Goal: Task Accomplishment & Management: Use online tool/utility

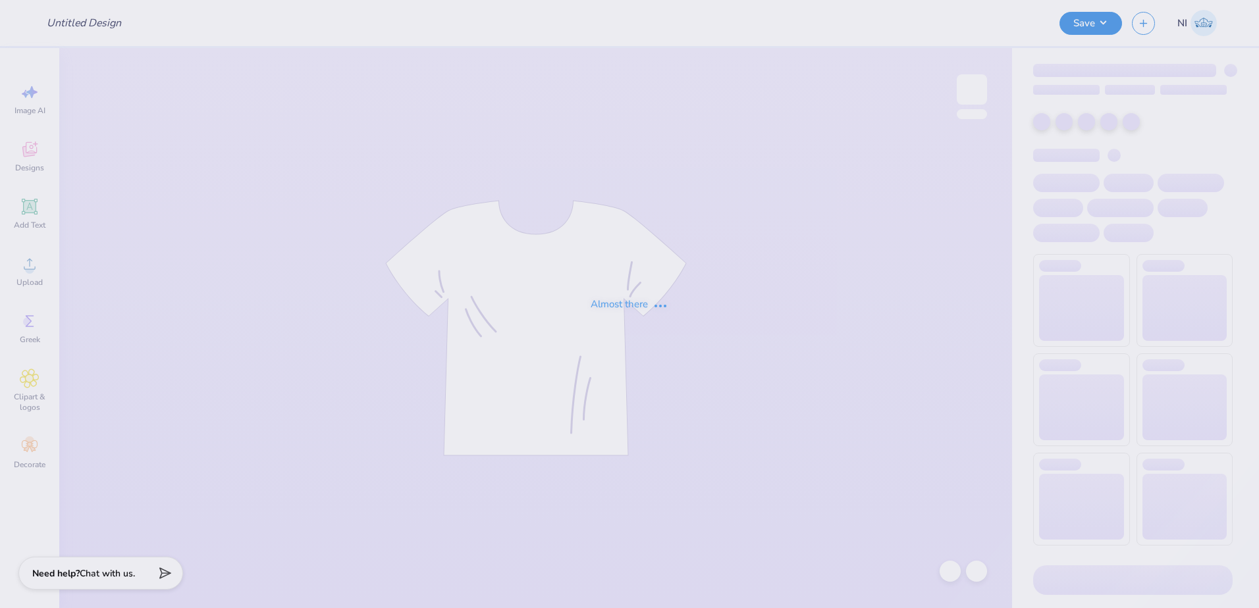
type input "ADPi Parent's Weekend"
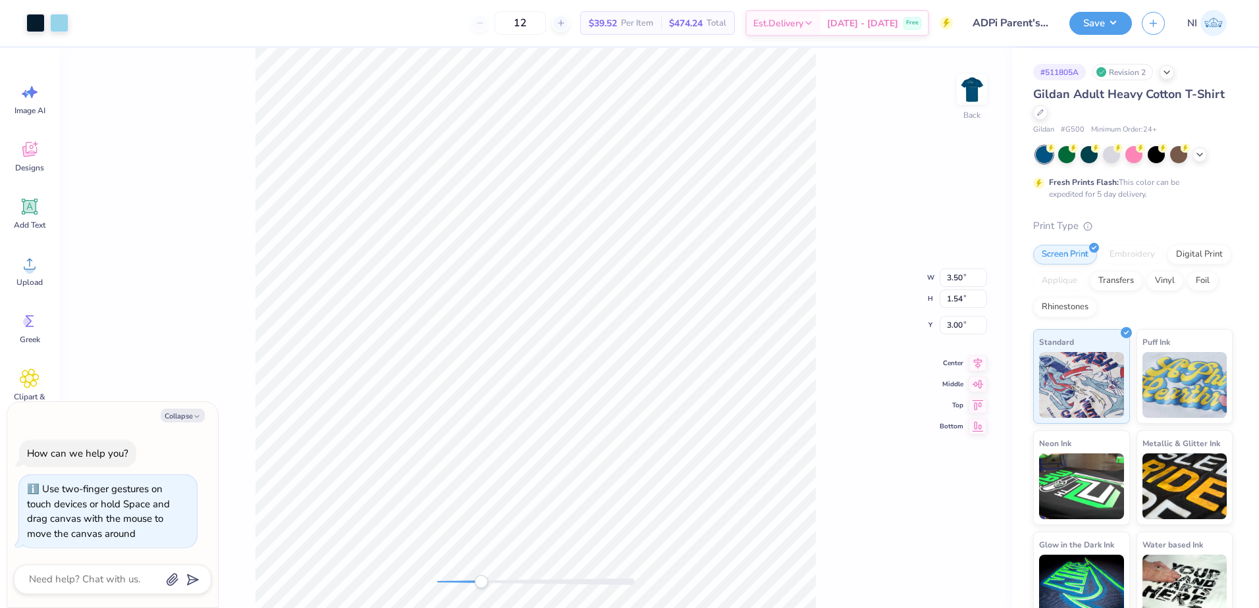
type textarea "x"
type input "0.80"
type input "0.74"
type input "3.65"
type textarea "x"
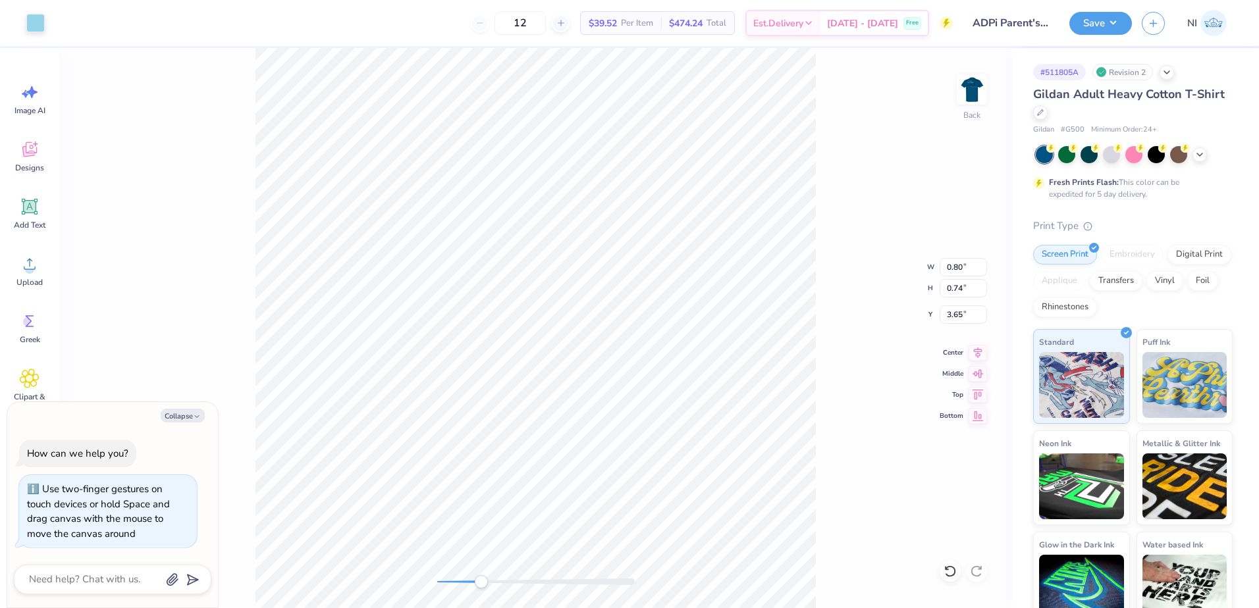
type input "1.39"
type input "0.62"
type input "3.89"
type textarea "x"
type input "0.11"
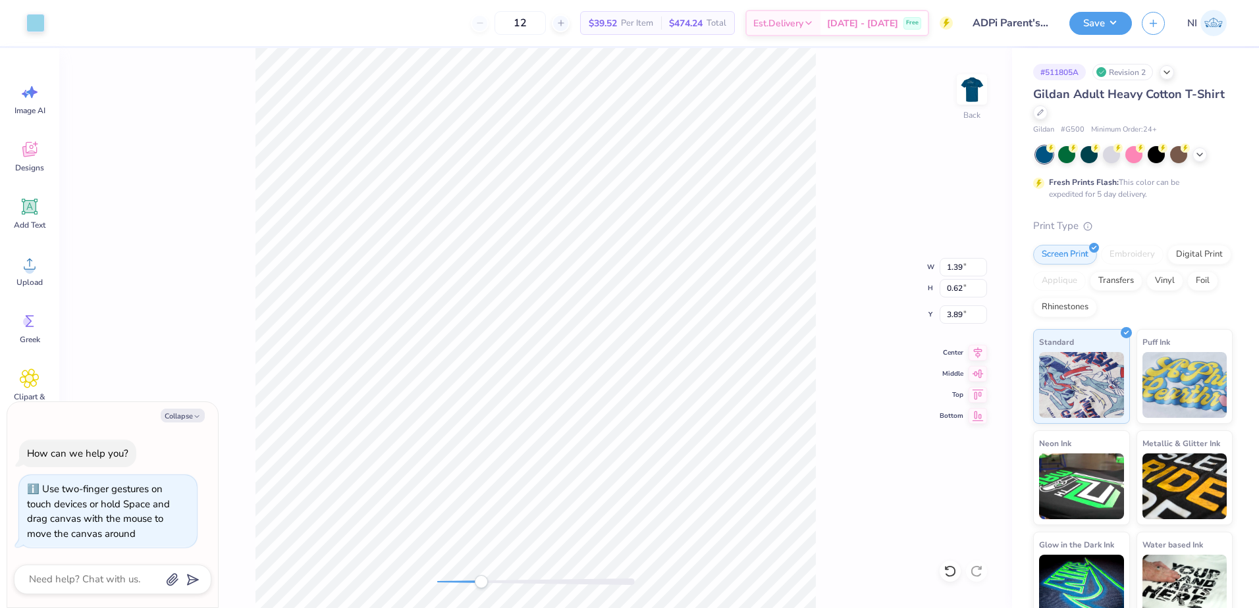
type input "0.12"
type input "3.74"
type textarea "x"
type input "0.94"
type input "0.44"
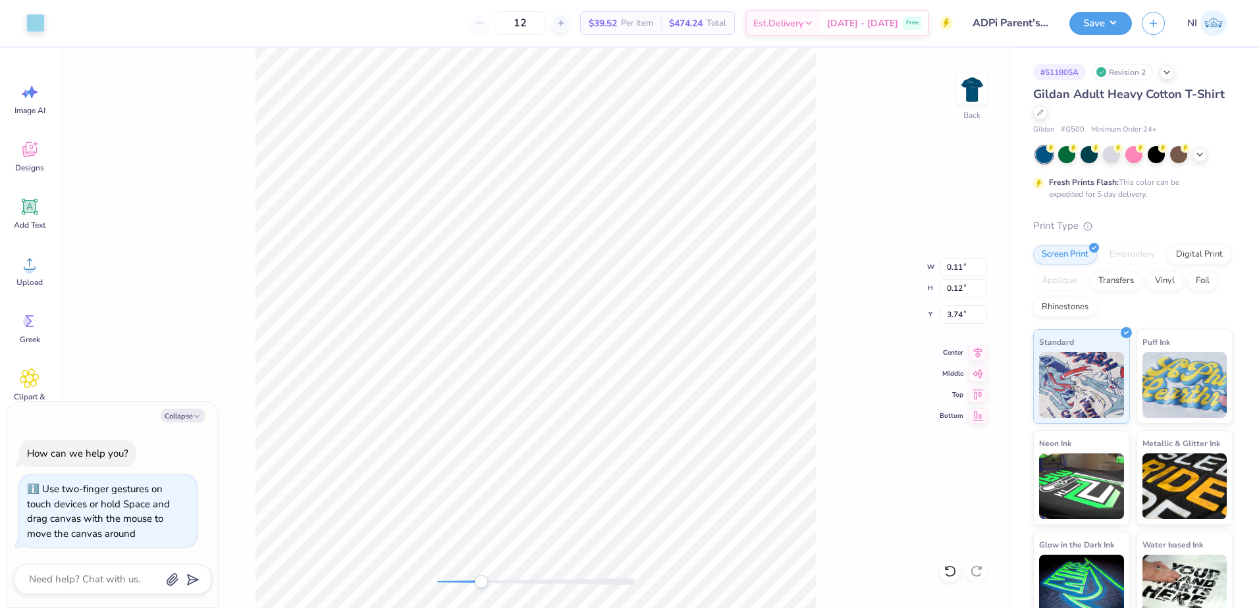
type input "3.89"
type textarea "x"
type input "0.55"
type input "0.74"
type input "3.68"
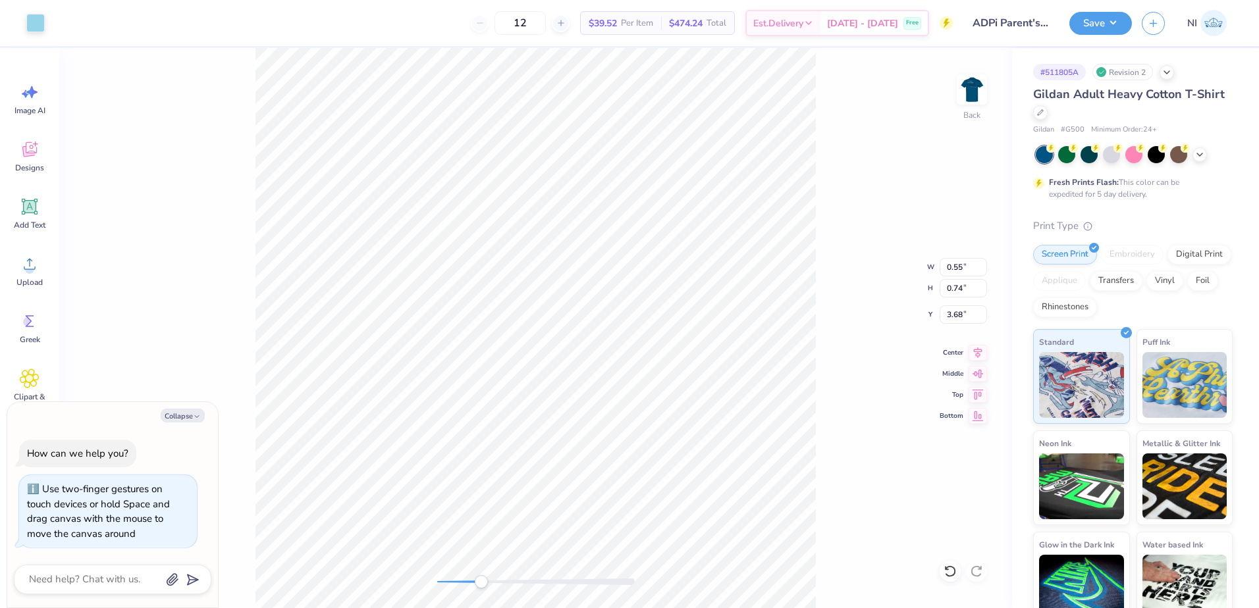
type textarea "x"
type input "0.45"
type input "0.31"
type input "3.34"
type textarea "x"
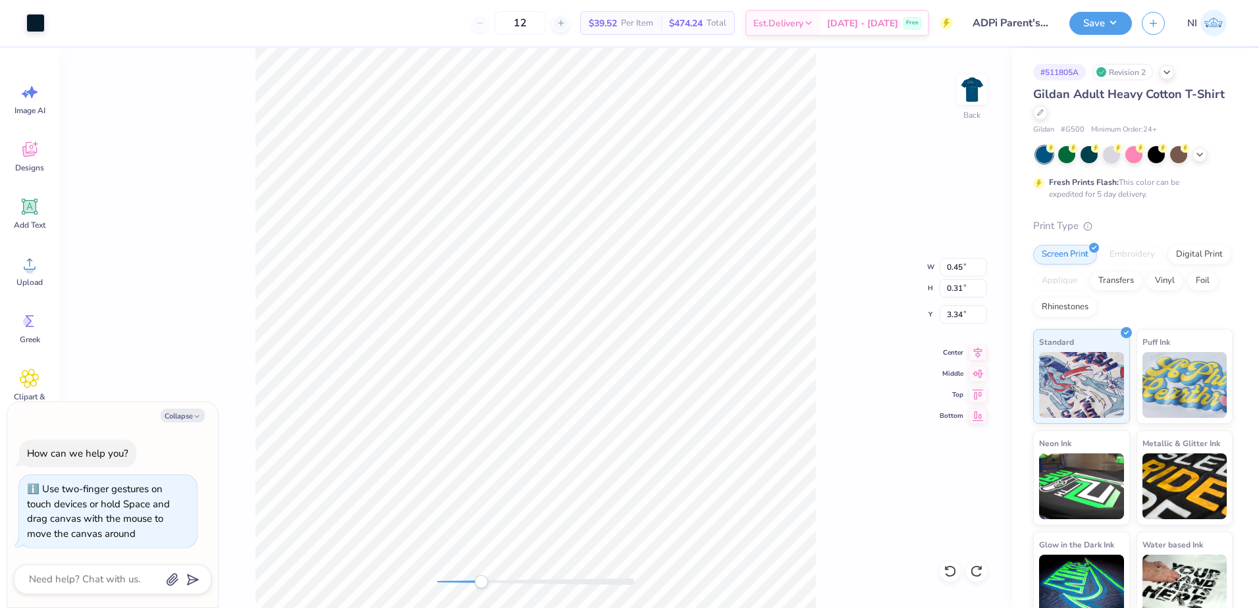
type input "0.38"
type input "0.24"
type input "3.37"
type textarea "x"
type input "0.18"
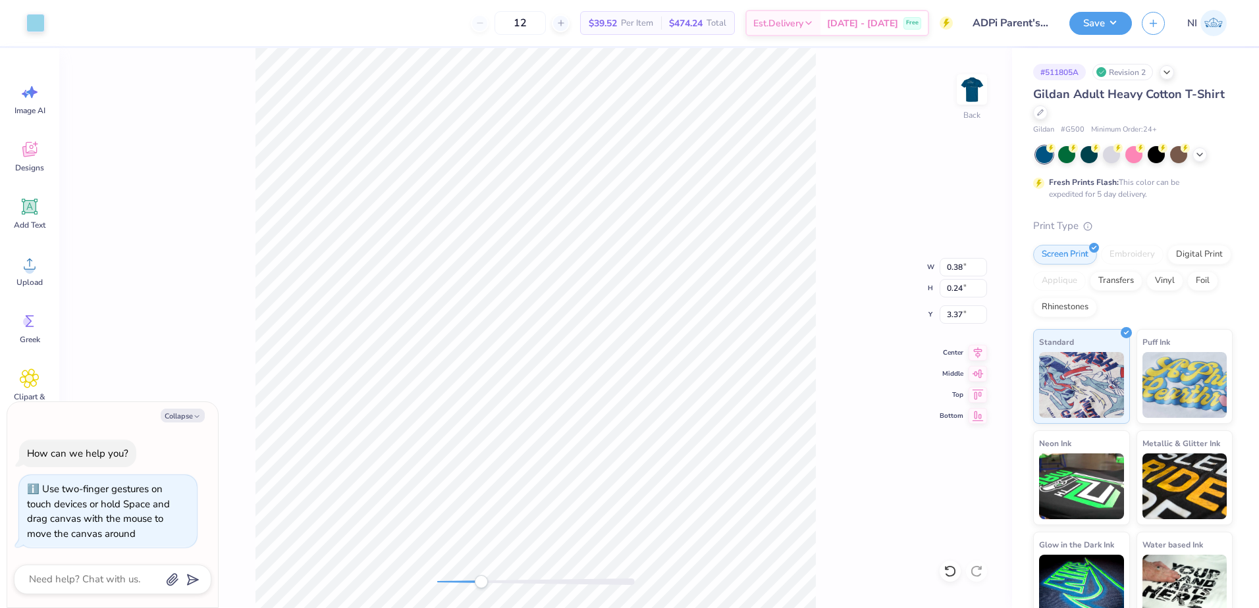
type input "0.22"
type input "3.41"
type textarea "x"
type input "0.97"
type input "0.23"
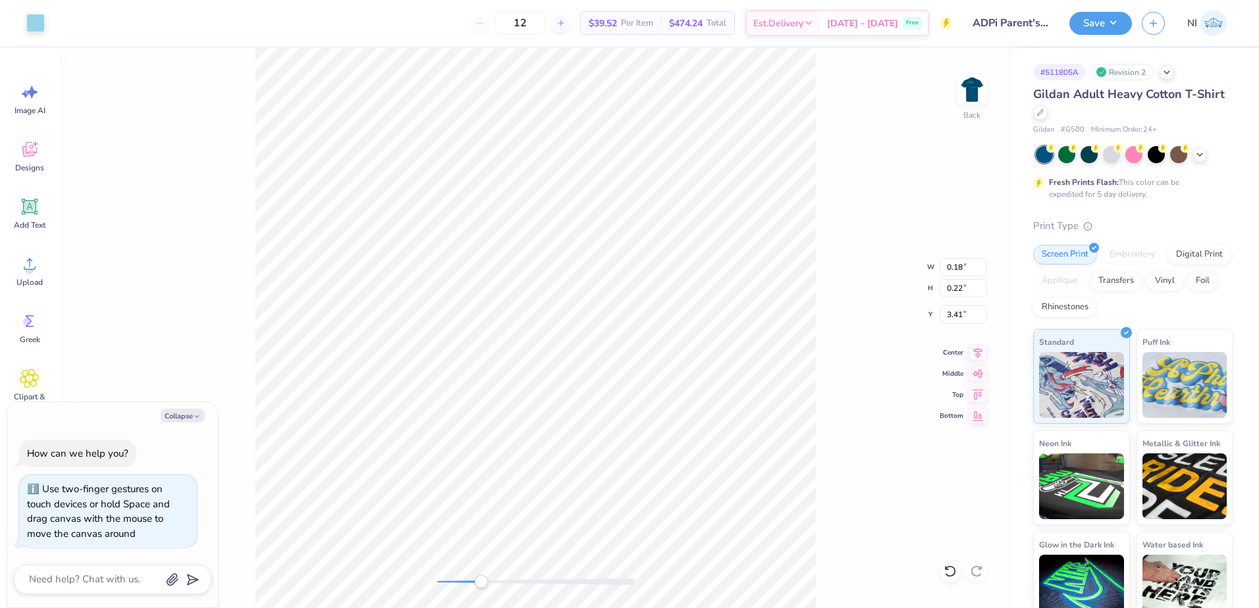
type input "3.43"
type textarea "x"
type input "0.28"
type input "3.40"
click at [962, 87] on img at bounding box center [971, 89] width 53 height 53
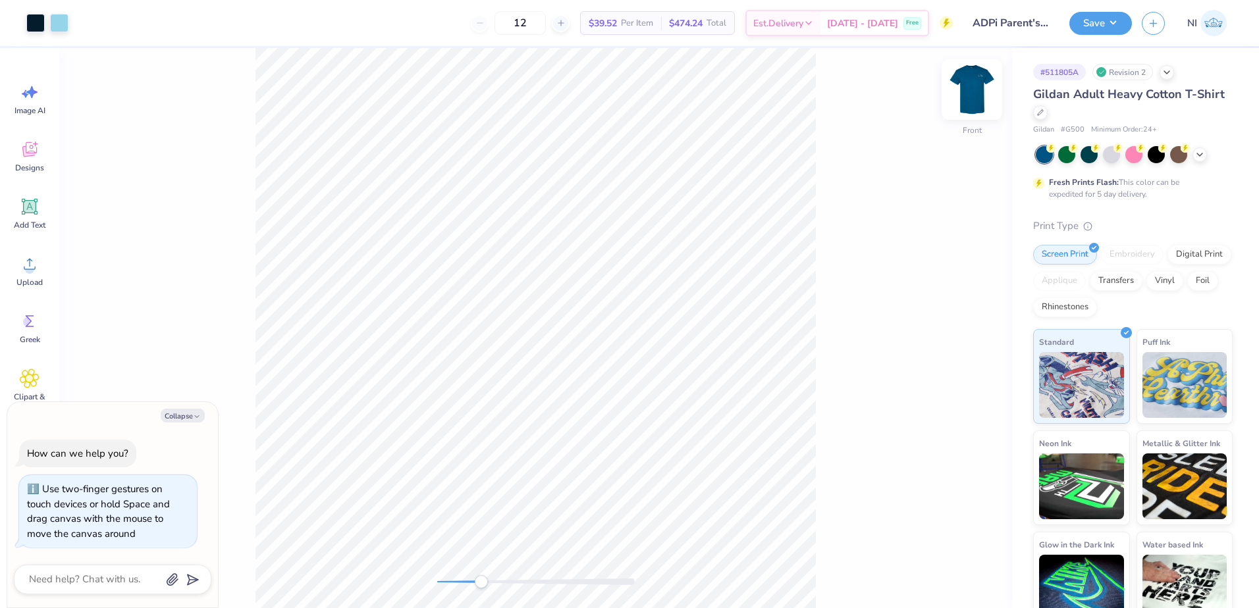
click at [964, 90] on img at bounding box center [971, 89] width 53 height 53
click at [967, 87] on img at bounding box center [971, 89] width 53 height 53
type textarea "x"
type input "3.09"
type input "1.38"
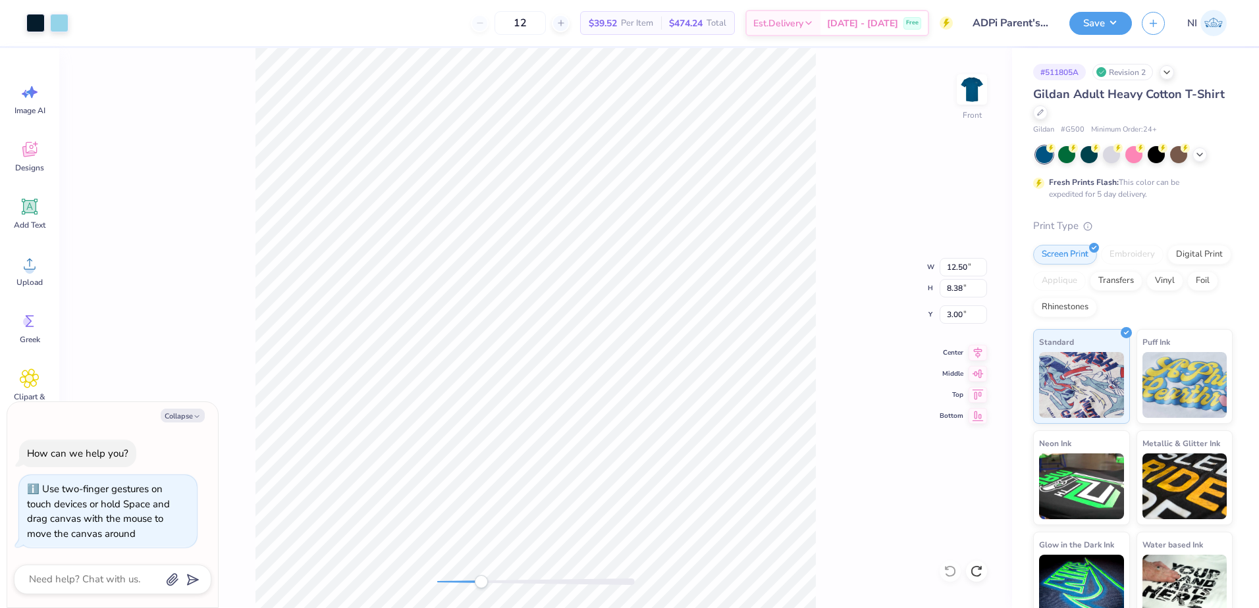
type input "4.97"
click at [32, 21] on div at bounding box center [35, 22] width 18 height 18
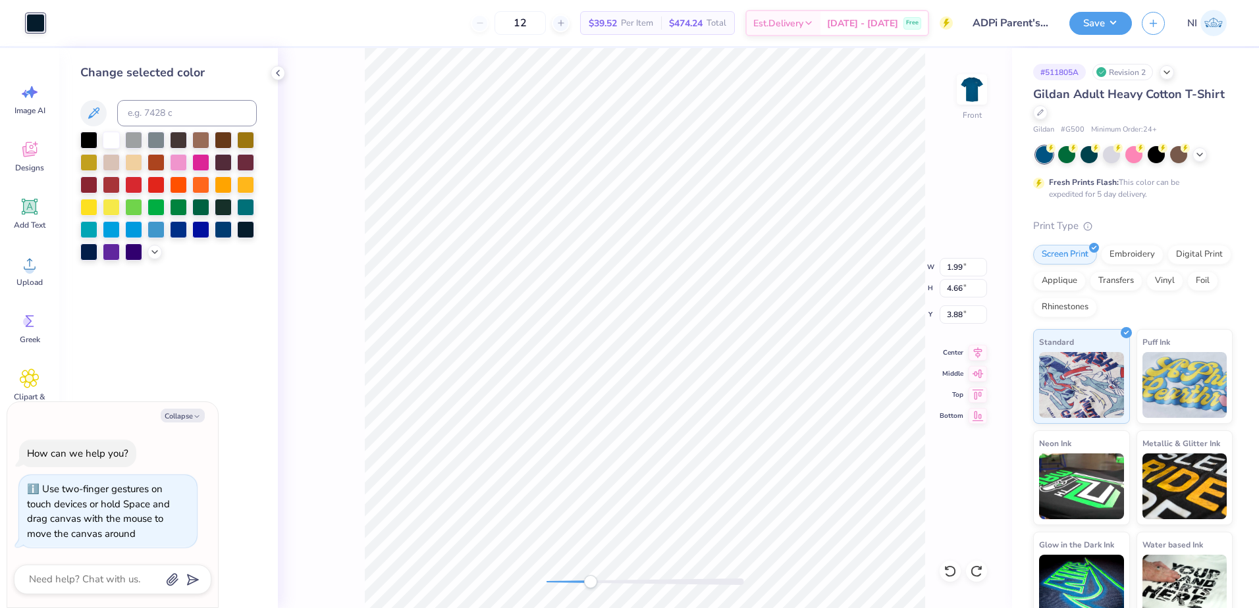
type textarea "x"
type input "9.29"
type input "3.83"
type input "6.21"
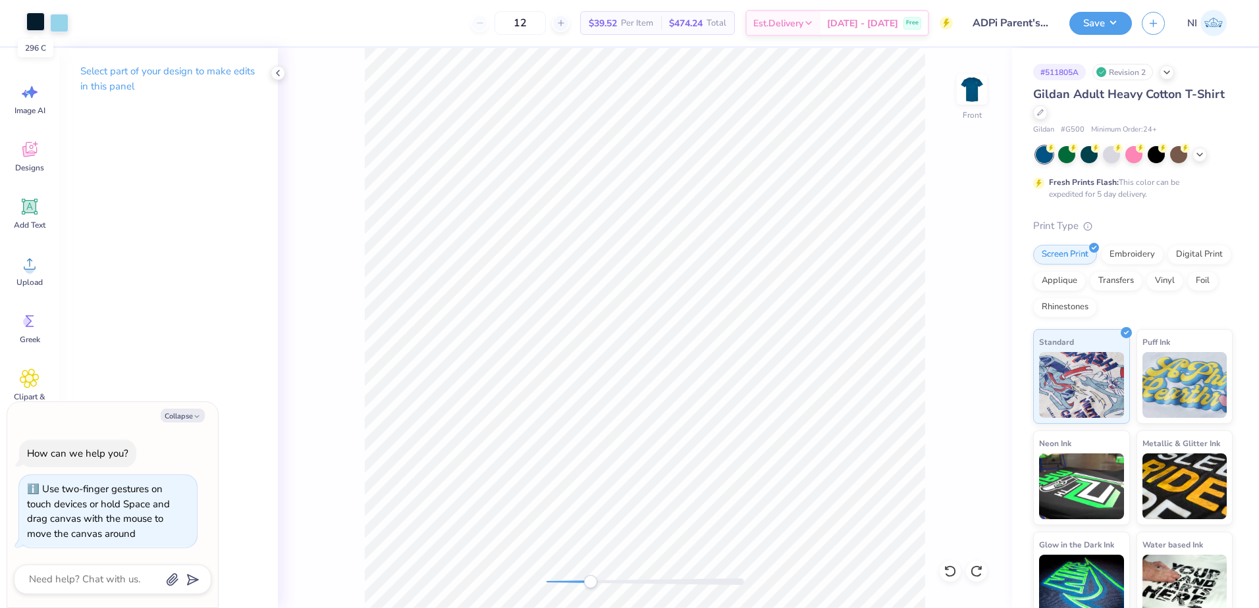
click at [39, 17] on div at bounding box center [35, 22] width 18 height 18
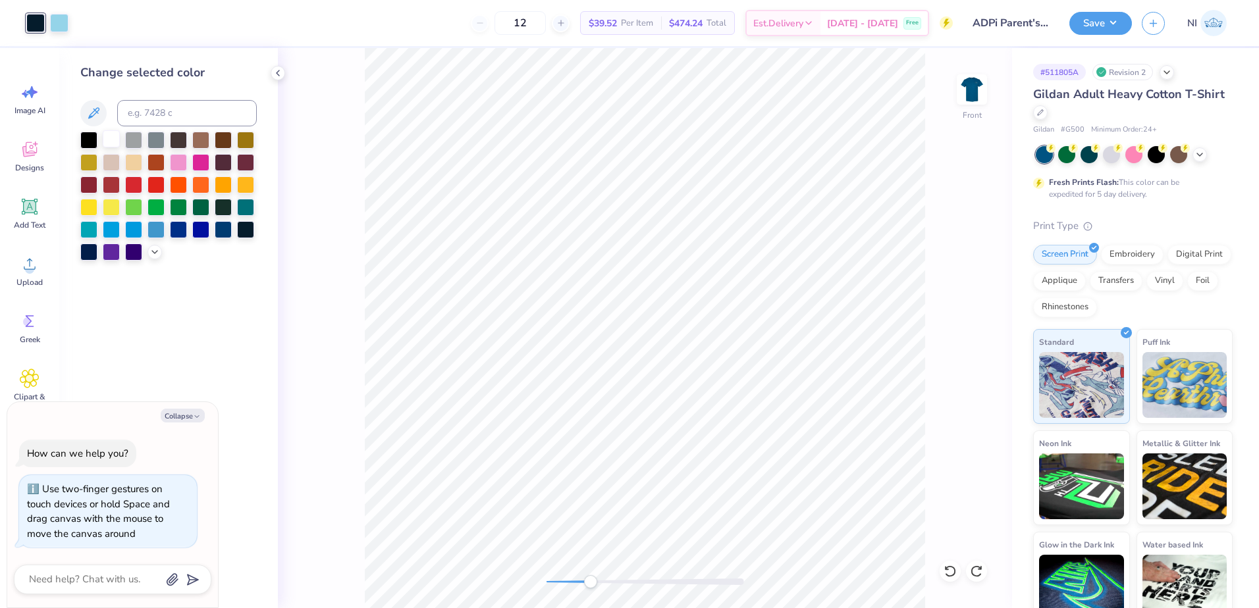
click at [112, 147] on div at bounding box center [111, 138] width 17 height 17
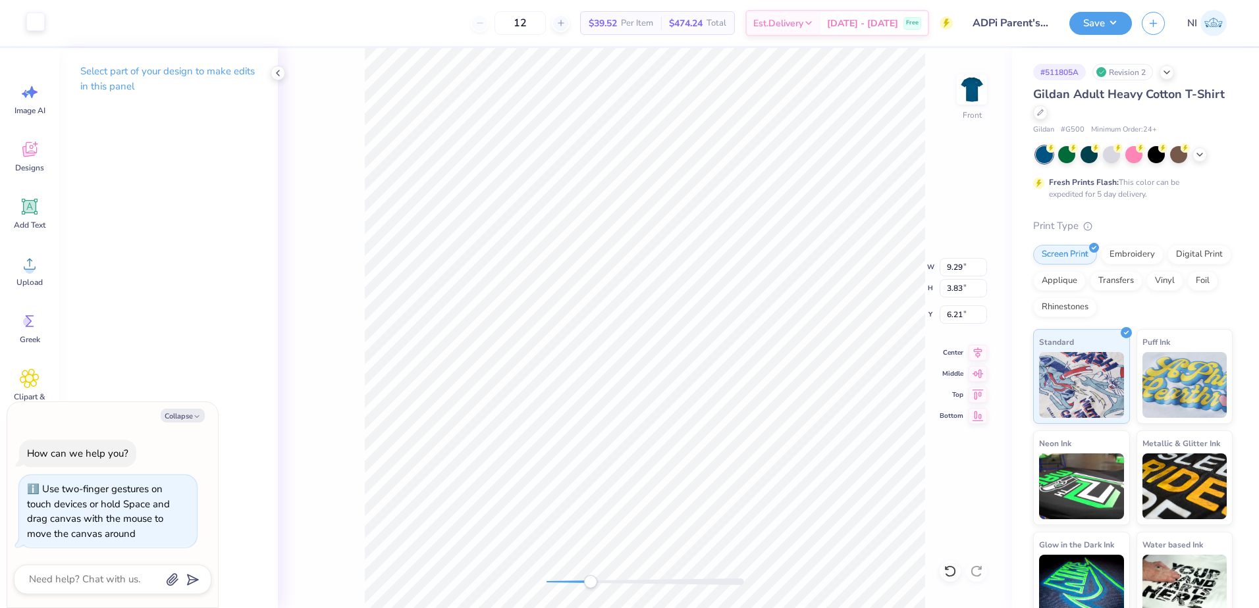
click at [33, 18] on div at bounding box center [35, 22] width 18 height 18
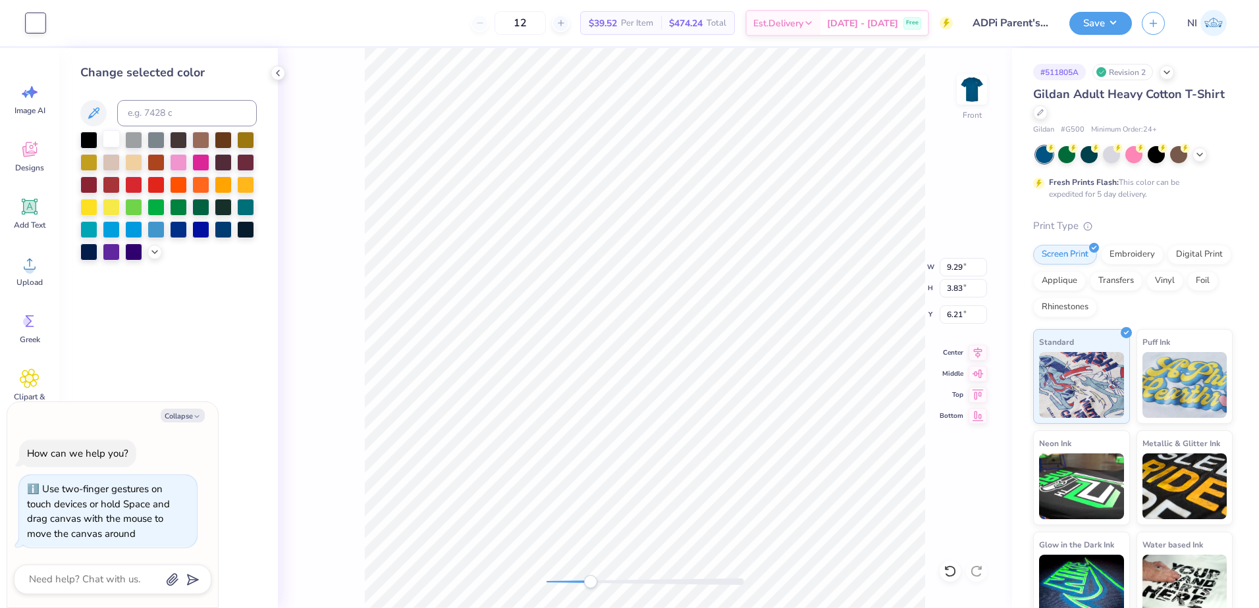
click at [113, 141] on div at bounding box center [111, 138] width 17 height 17
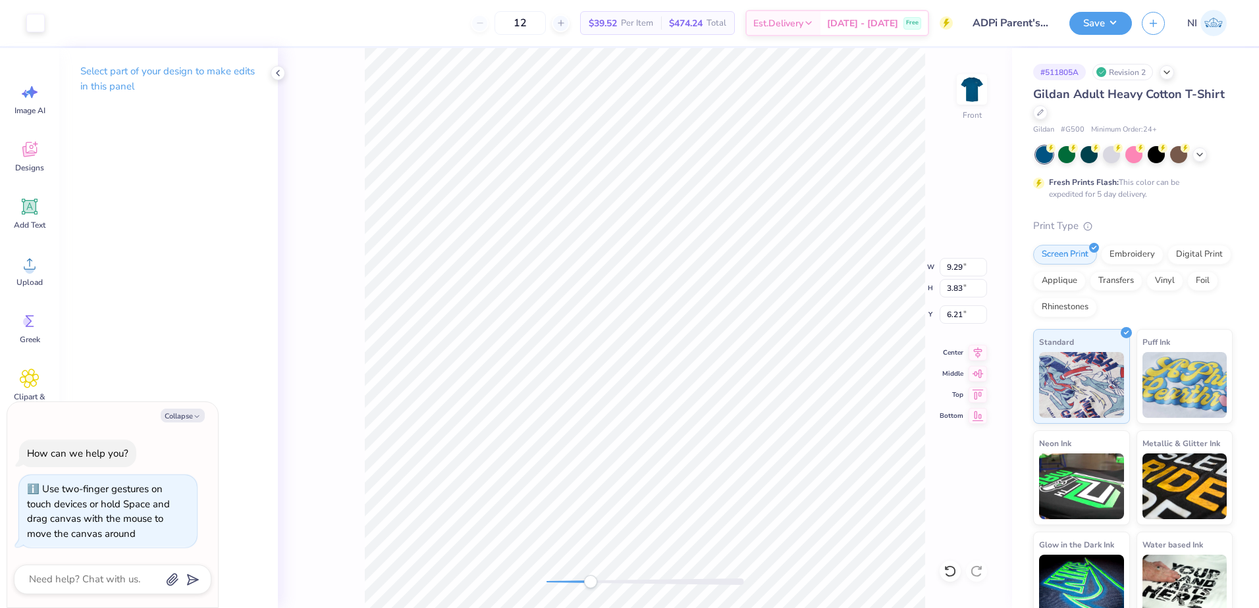
type textarea "x"
type input "0.16"
type input "0.11"
type input "7.90"
type textarea "x"
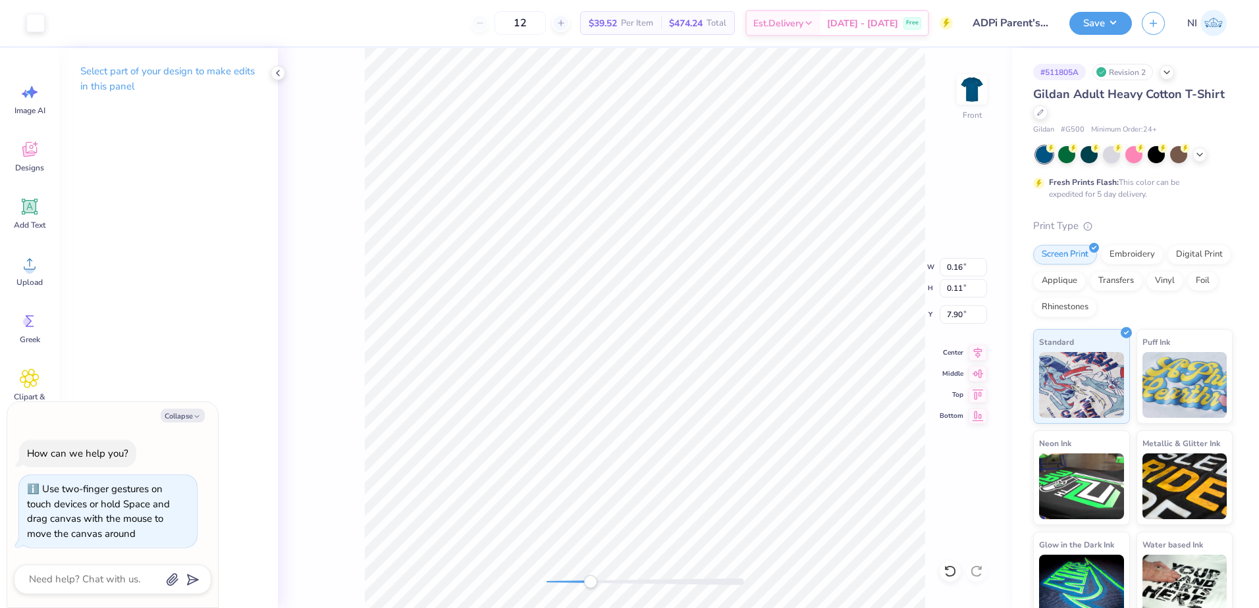
type input "0.27"
type input "0.25"
type input "7.54"
type textarea "x"
type input "9.29"
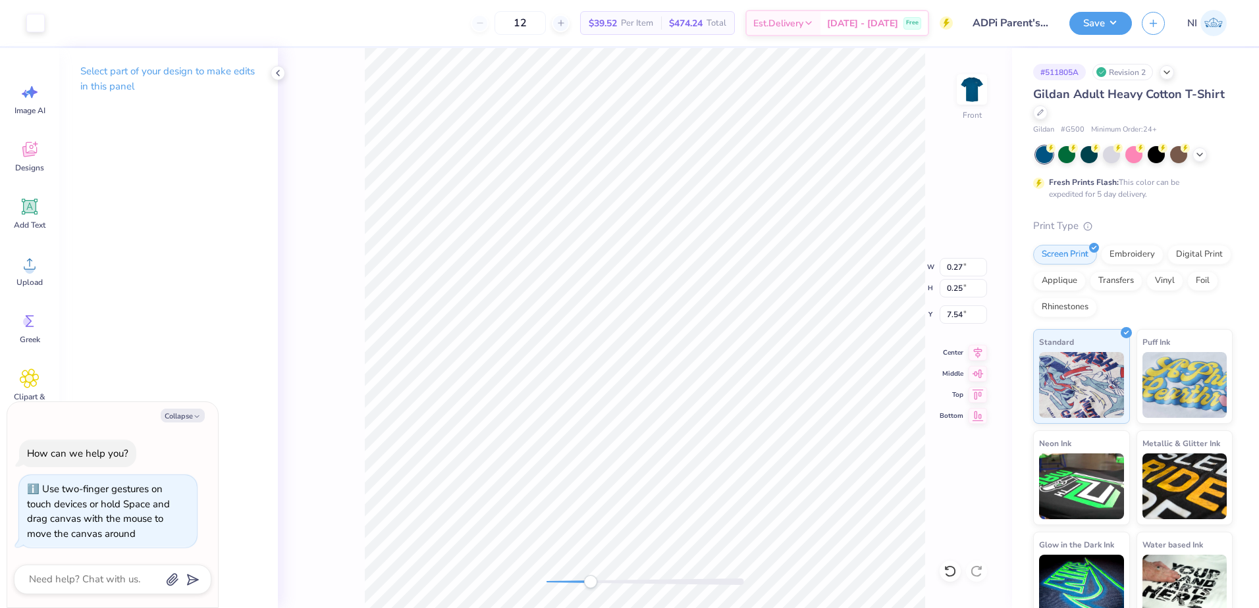
type input "6.16"
type input "3.88"
type textarea "x"
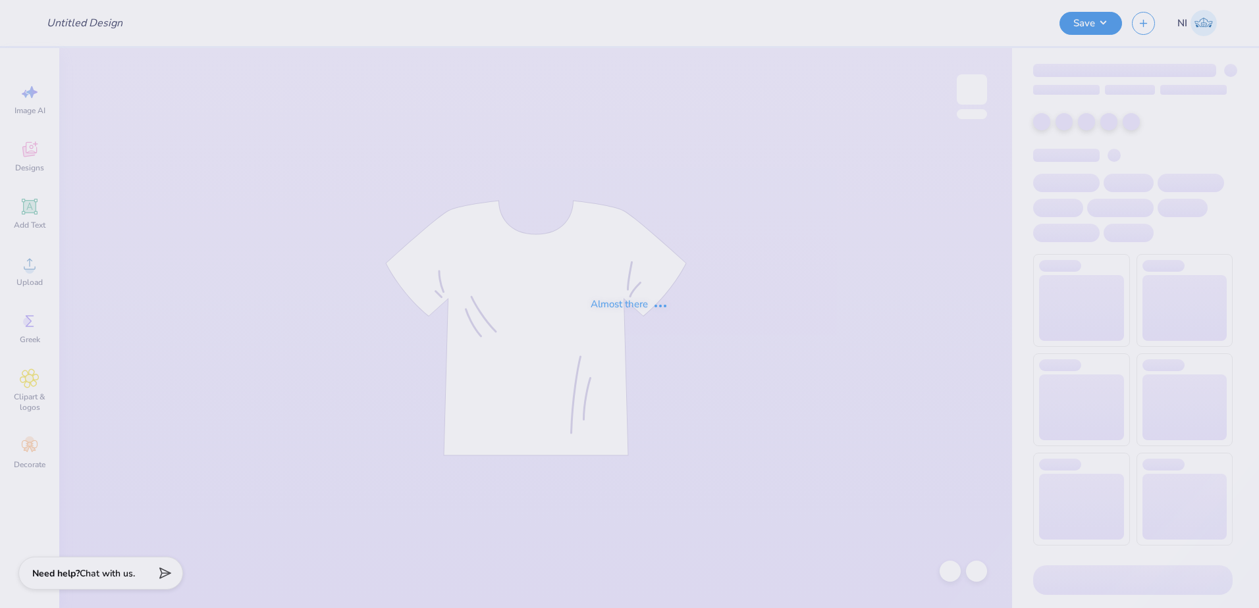
type input "PBP Parents Weekend 25'"
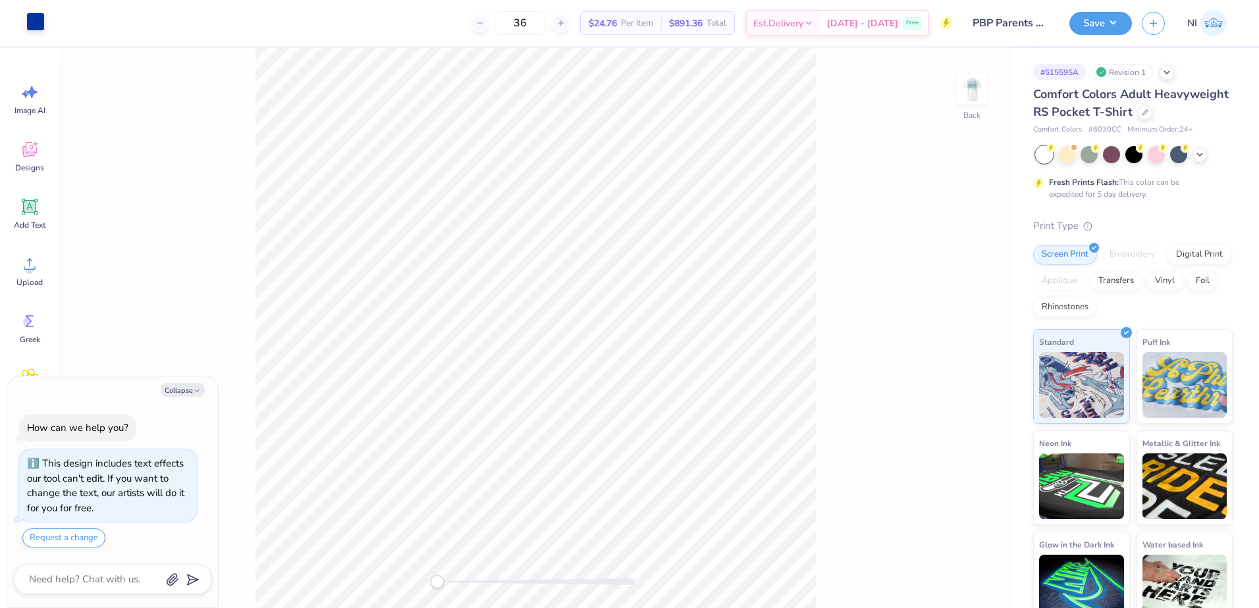
click at [28, 16] on div at bounding box center [35, 22] width 18 height 18
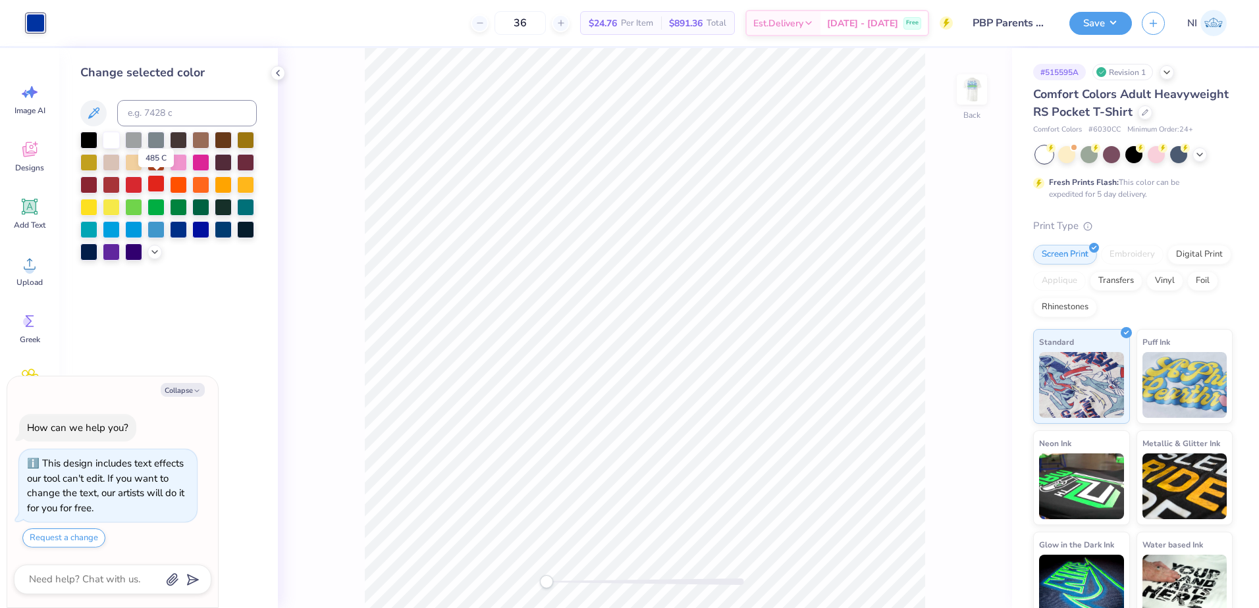
click at [153, 185] on div at bounding box center [155, 183] width 17 height 17
click at [971, 86] on img at bounding box center [971, 89] width 53 height 53
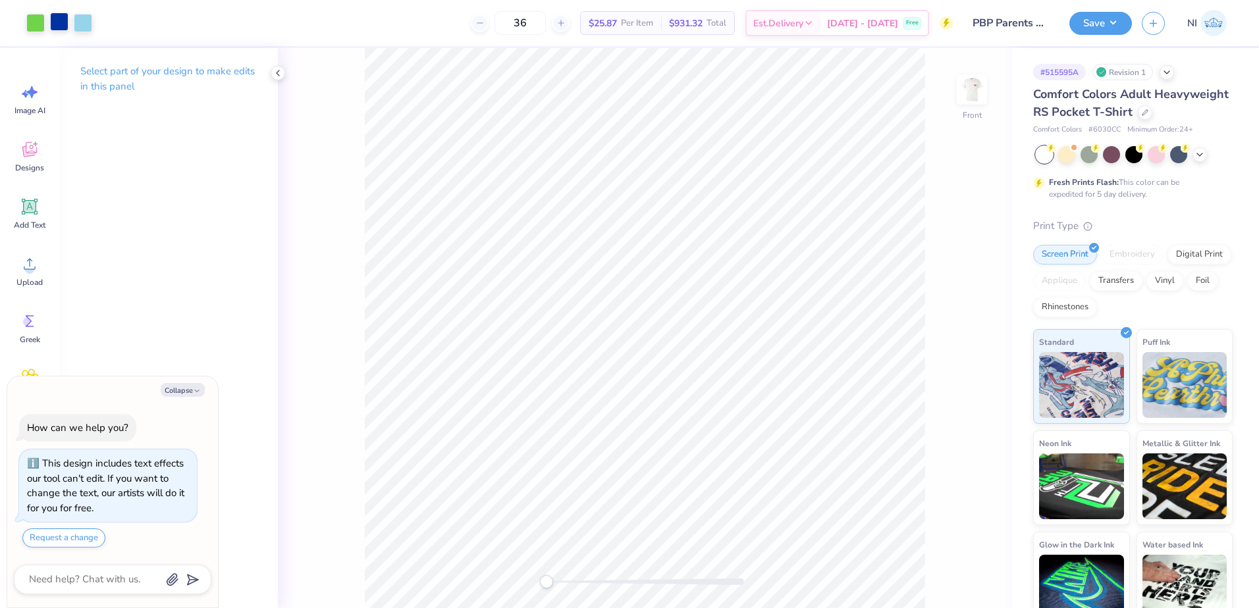
drag, startPoint x: 55, startPoint y: 18, endPoint x: 61, endPoint y: 23, distance: 7.5
click at [55, 18] on div at bounding box center [59, 22] width 18 height 18
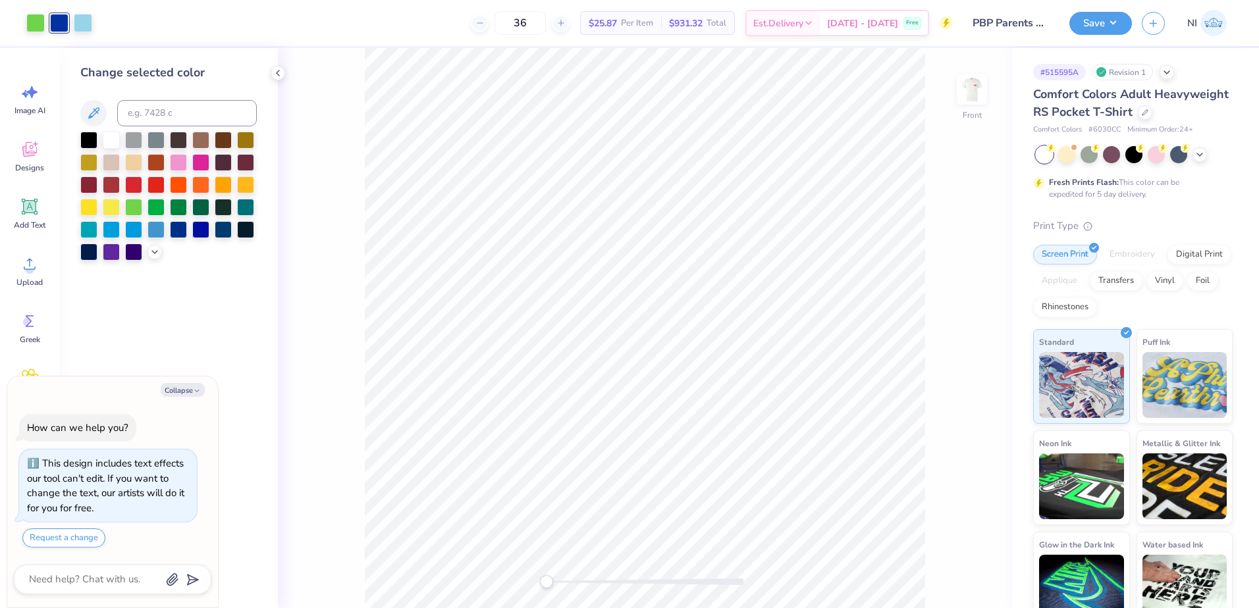
click at [166, 190] on div at bounding box center [168, 196] width 176 height 129
click at [159, 187] on div at bounding box center [155, 183] width 17 height 17
click at [38, 13] on div at bounding box center [35, 22] width 18 height 18
click at [35, 22] on div at bounding box center [35, 23] width 18 height 18
click at [203, 207] on div at bounding box center [200, 205] width 17 height 17
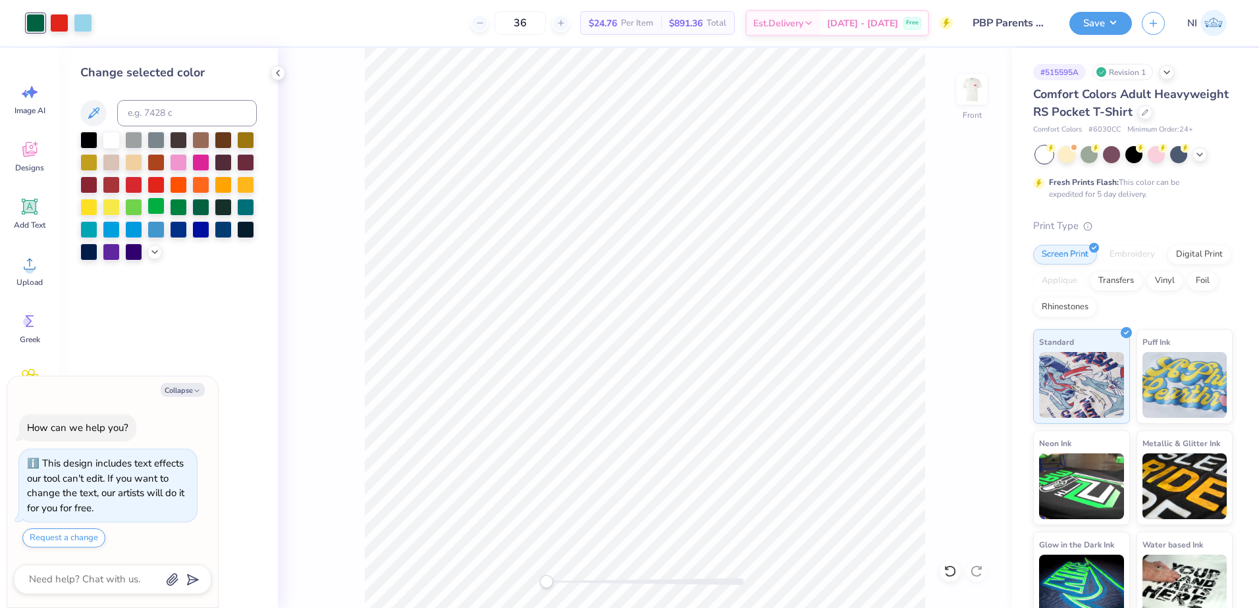
click at [157, 208] on div at bounding box center [155, 205] width 17 height 17
click at [359, 232] on div "Front" at bounding box center [645, 328] width 734 height 560
click at [186, 206] on div at bounding box center [178, 205] width 17 height 17
click at [68, 17] on div at bounding box center [59, 22] width 18 height 18
click at [78, 26] on div at bounding box center [83, 22] width 18 height 18
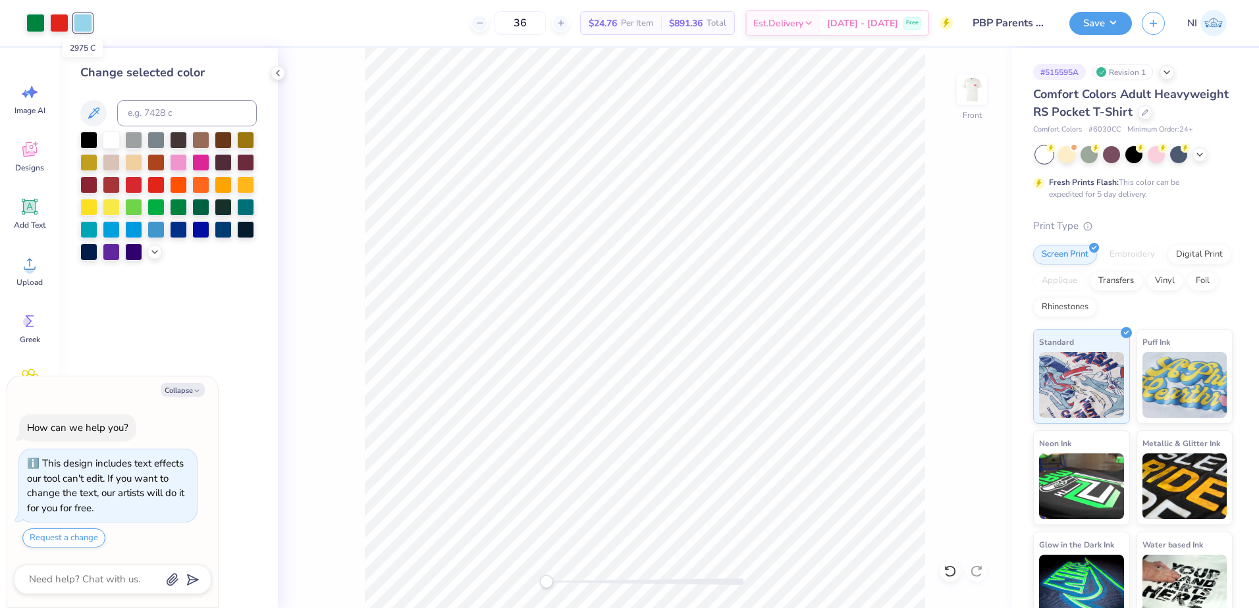
click at [88, 20] on div at bounding box center [83, 23] width 18 height 18
click at [209, 184] on div at bounding box center [200, 183] width 17 height 17
click at [184, 181] on div at bounding box center [178, 183] width 17 height 17
click at [161, 182] on div at bounding box center [155, 183] width 17 height 17
click at [118, 184] on div at bounding box center [111, 183] width 17 height 17
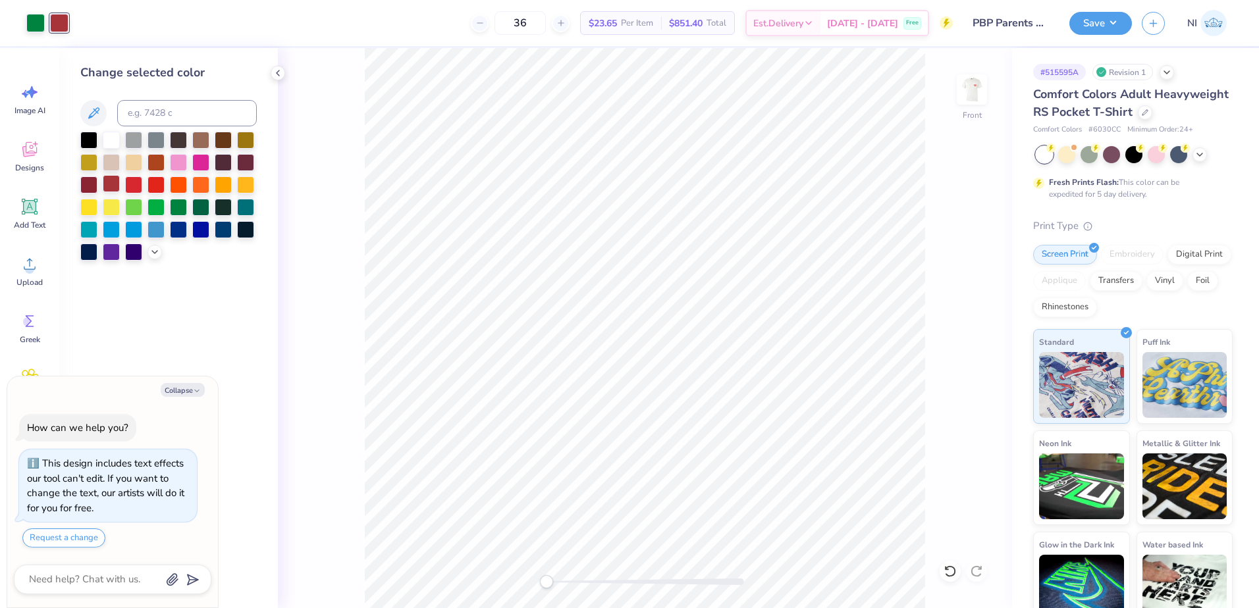
click at [115, 182] on div at bounding box center [111, 183] width 17 height 17
click at [85, 179] on div at bounding box center [88, 183] width 17 height 17
click at [128, 177] on div at bounding box center [133, 183] width 17 height 17
click at [151, 177] on div at bounding box center [155, 183] width 17 height 17
click at [165, 177] on div at bounding box center [155, 183] width 17 height 17
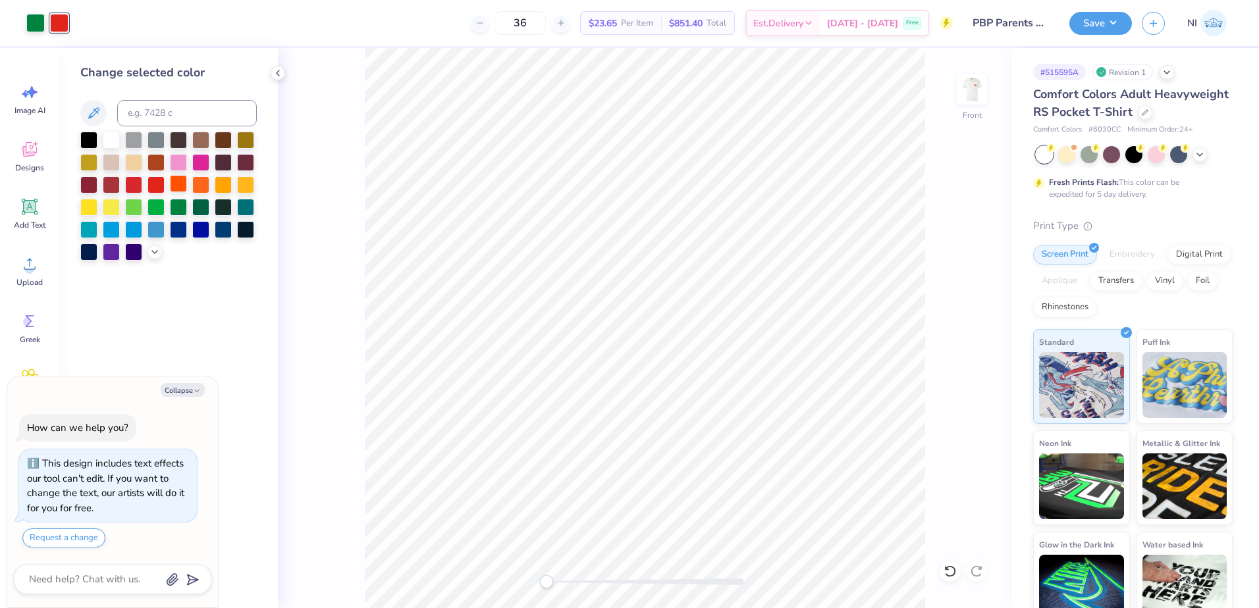
click at [179, 180] on div at bounding box center [178, 183] width 17 height 17
type textarea "x"
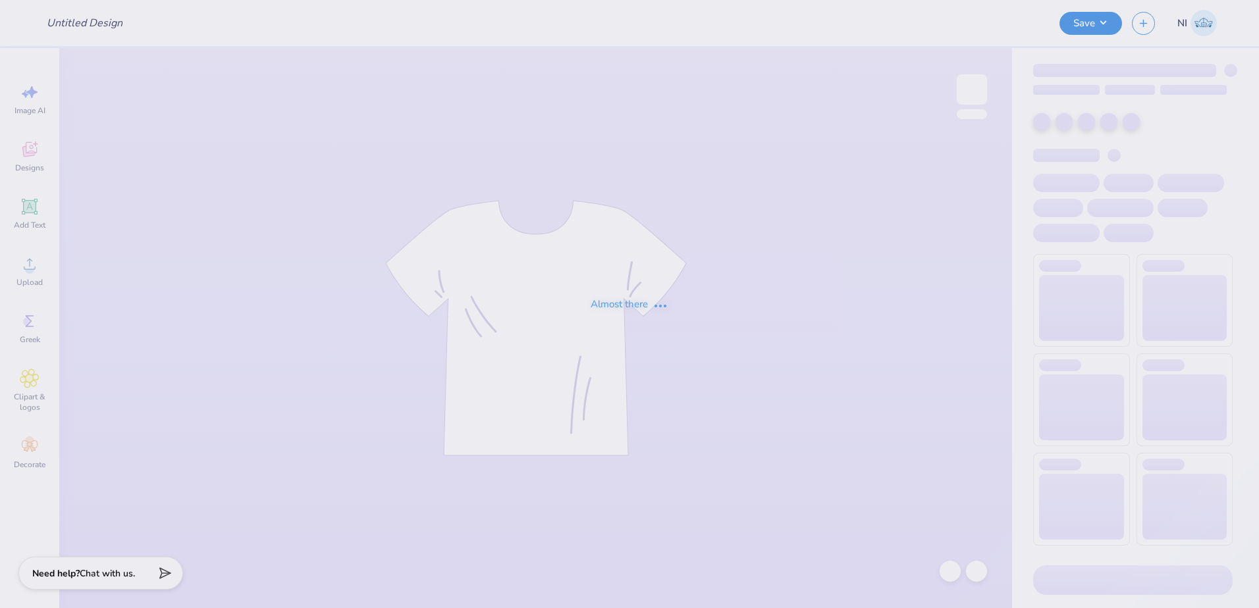
type input "PBP Parents Weekend 25'"
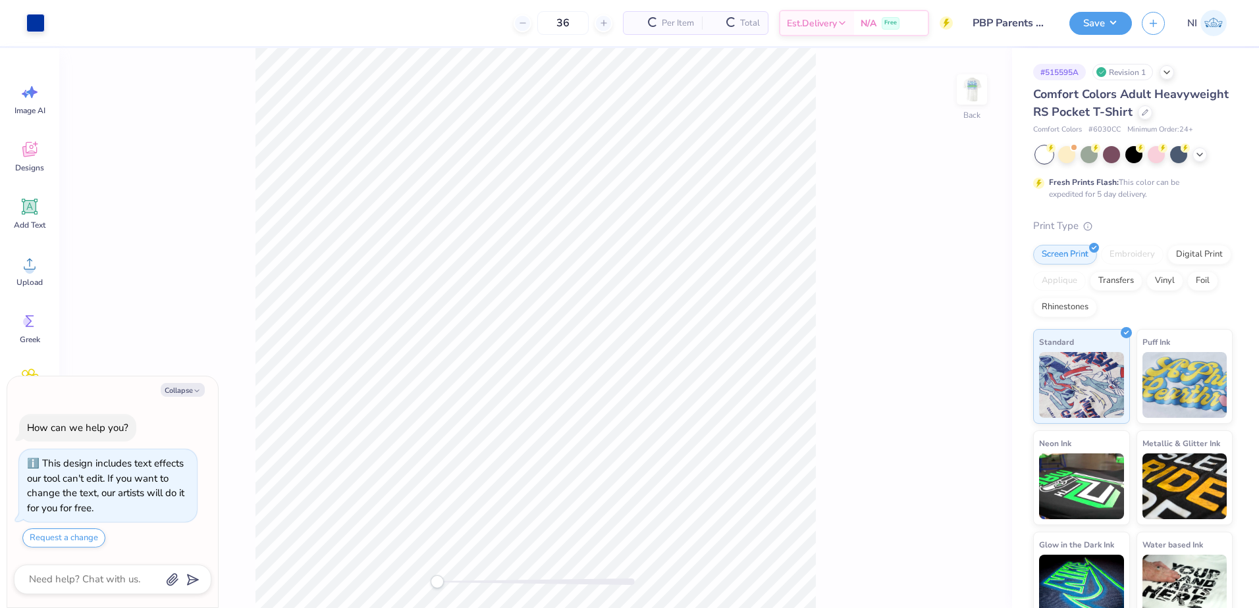
type textarea "x"
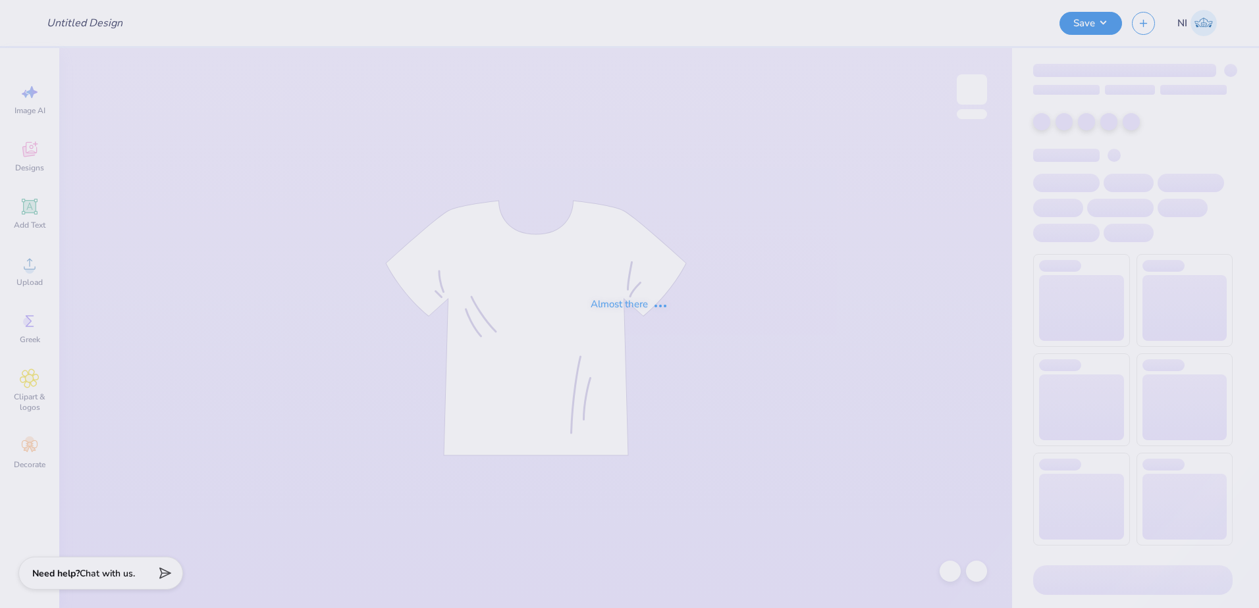
type input "Valerie Gavioli : James Madison University"
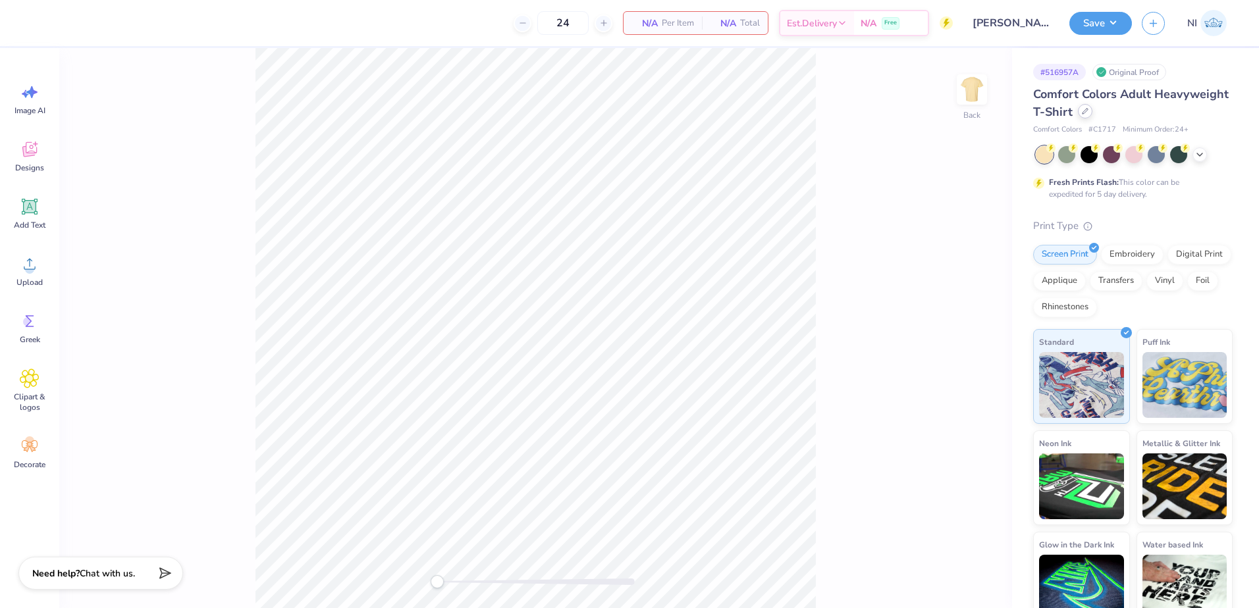
click at [1092, 111] on div at bounding box center [1085, 111] width 14 height 14
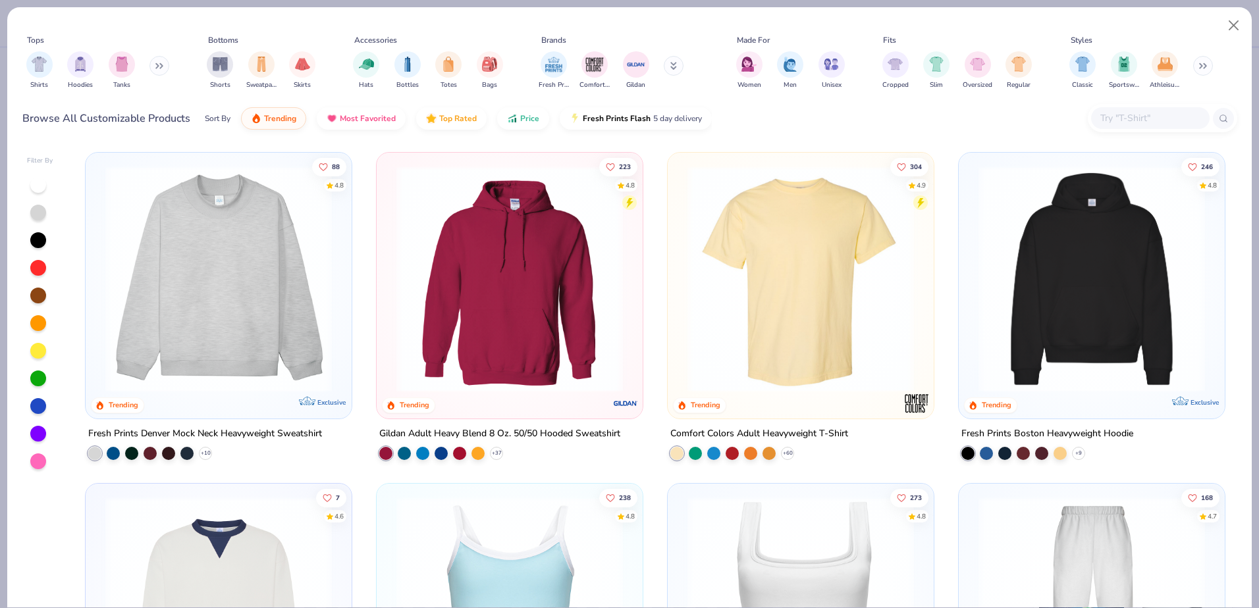
click at [1149, 119] on input "text" at bounding box center [1149, 118] width 101 height 15
paste input "OTTO Cap 31-069"
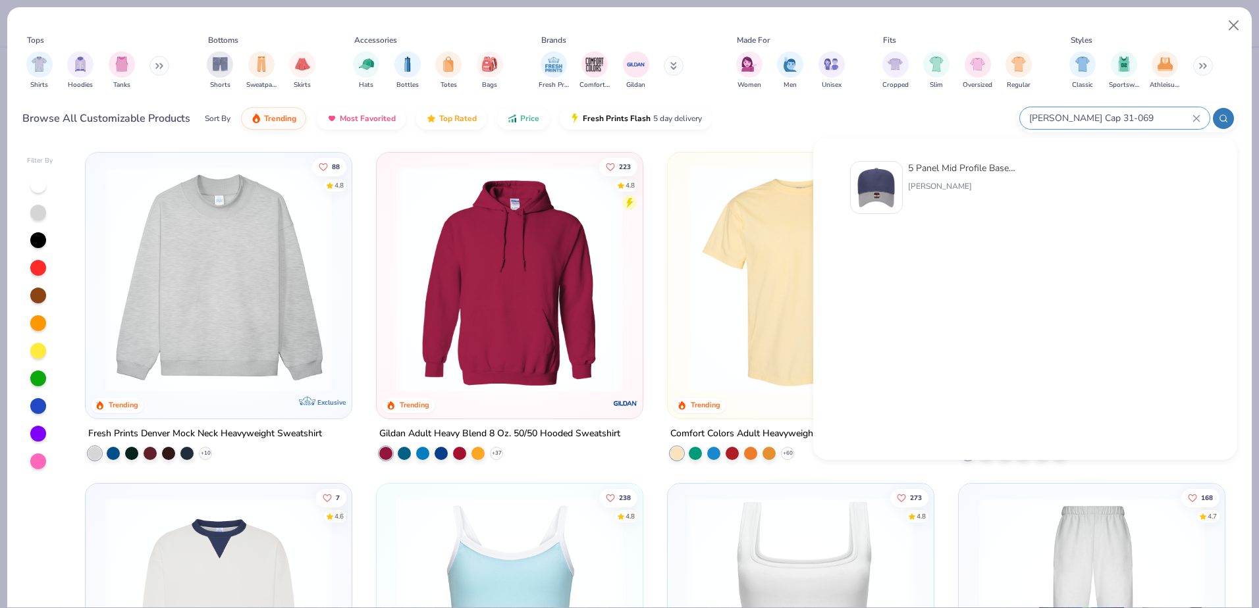
click at [1221, 122] on icon at bounding box center [1223, 118] width 9 height 9
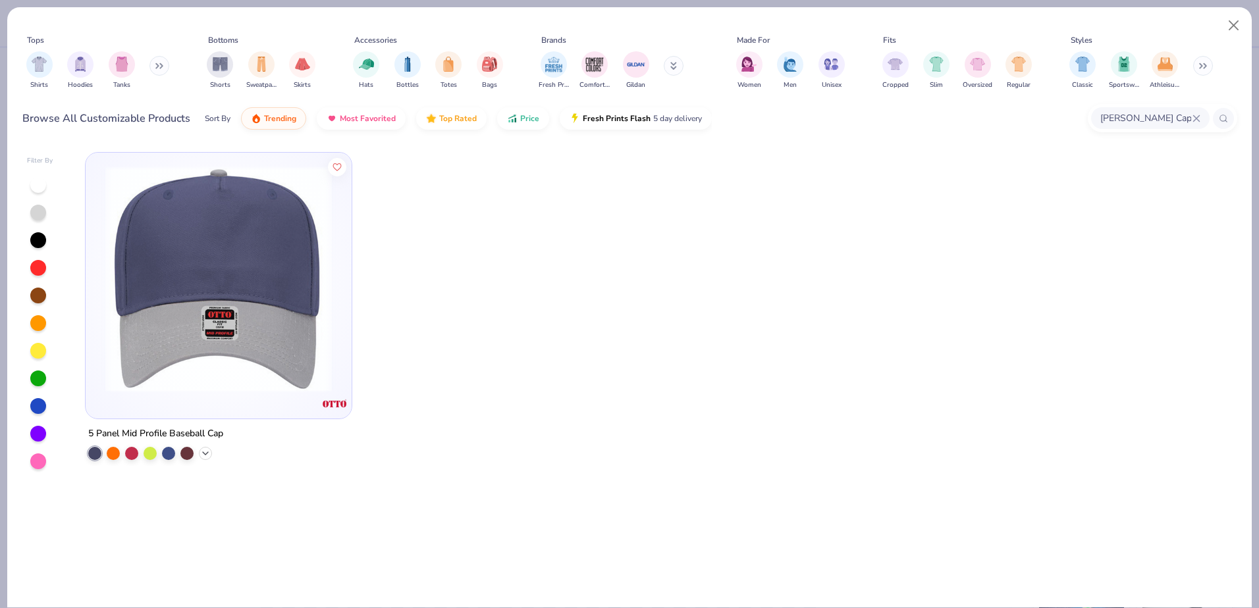
type input "OTTO Cap 31-069"
click at [205, 450] on icon at bounding box center [205, 453] width 11 height 11
